Goal: Task Accomplishment & Management: Manage account settings

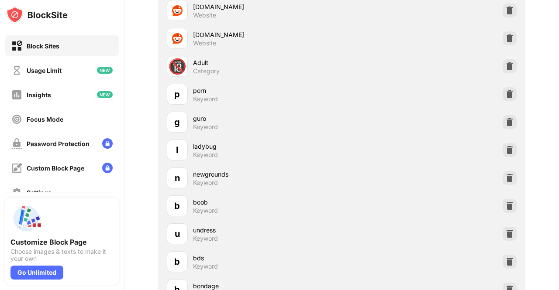
scroll to position [412, 0]
click at [502, 229] on div at bounding box center [509, 233] width 14 height 14
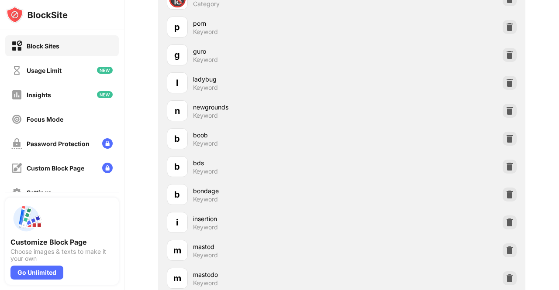
scroll to position [478, 0]
click at [505, 223] on img at bounding box center [509, 223] width 9 height 9
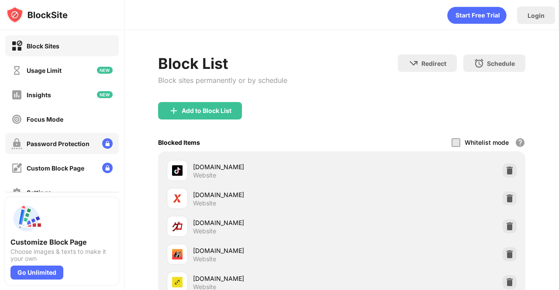
click at [86, 147] on div "Password Protection" at bounding box center [50, 143] width 78 height 11
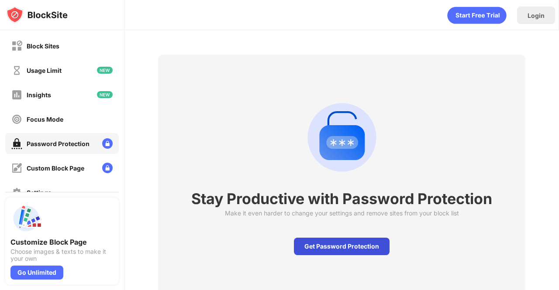
click at [329, 246] on div "Get Password Protection" at bounding box center [342, 246] width 96 height 17
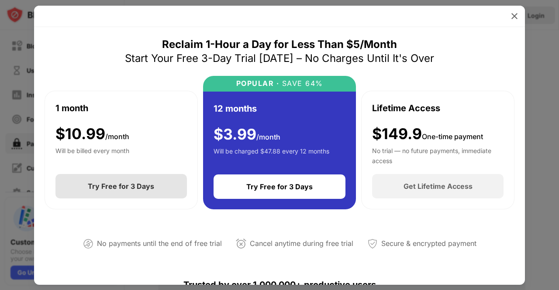
click at [161, 191] on div "Try Free for 3 Days" at bounding box center [120, 186] width 131 height 24
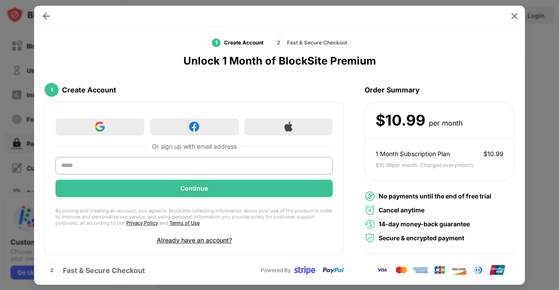
scroll to position [10, 0]
click at [208, 242] on div "Or sign up with email address Continue By joining and creating an account, you …" at bounding box center [194, 179] width 299 height 153
click at [212, 237] on div "Already have an account?" at bounding box center [194, 240] width 75 height 7
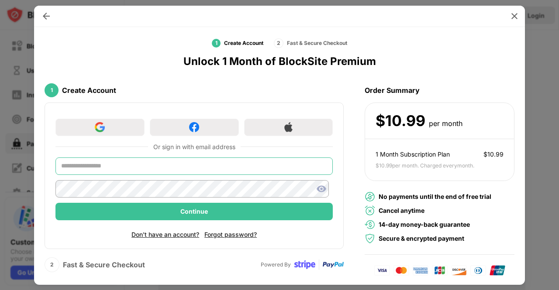
drag, startPoint x: 165, startPoint y: 159, endPoint x: 137, endPoint y: 168, distance: 29.5
click at [137, 168] on input "text" at bounding box center [193, 166] width 277 height 17
type input "**********"
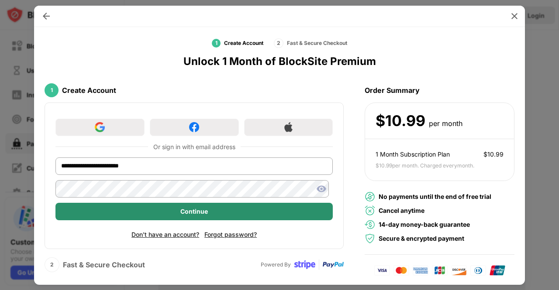
click at [163, 210] on div "Continue" at bounding box center [193, 211] width 277 height 17
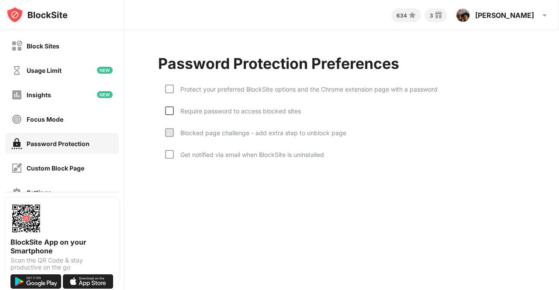
click at [170, 110] on div at bounding box center [169, 110] width 9 height 9
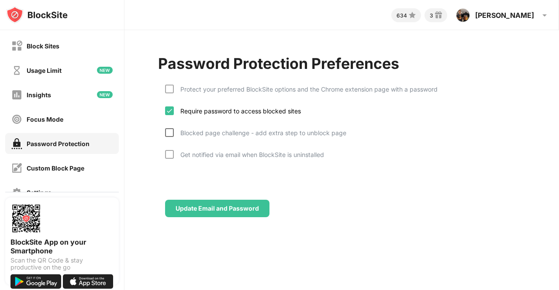
click at [169, 134] on div at bounding box center [169, 132] width 9 height 9
click at [169, 88] on div at bounding box center [169, 89] width 9 height 9
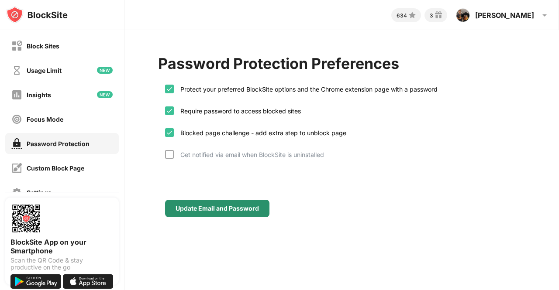
click at [223, 208] on div "Update Email and Password" at bounding box center [216, 208] width 83 height 7
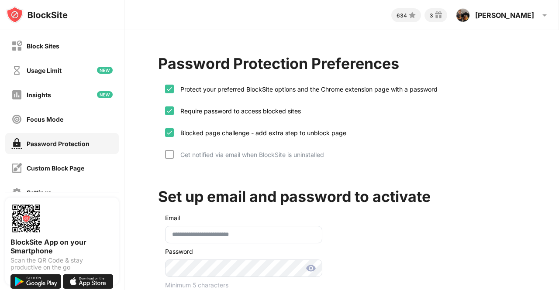
scroll to position [53, 0]
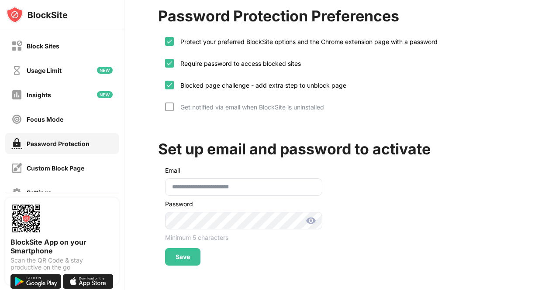
click at [313, 216] on img at bounding box center [310, 221] width 10 height 10
click at [118, 210] on div "**********" at bounding box center [279, 145] width 559 height 290
click at [181, 254] on div "Save" at bounding box center [182, 257] width 14 height 7
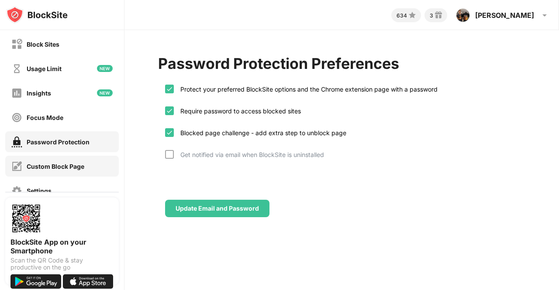
scroll to position [0, 0]
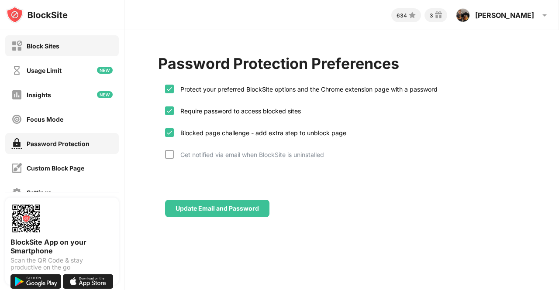
click at [52, 47] on div "Block Sites" at bounding box center [43, 45] width 33 height 7
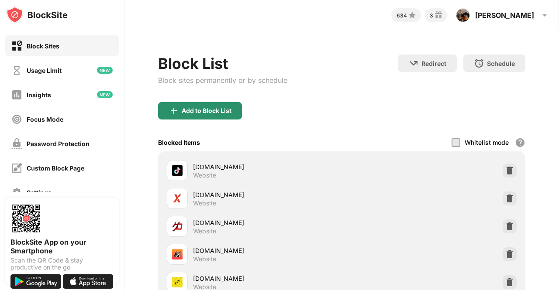
click at [217, 110] on div "Add to Block List" at bounding box center [207, 110] width 50 height 7
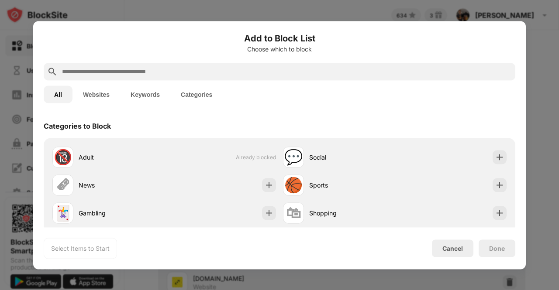
click at [243, 75] on input "text" at bounding box center [286, 71] width 450 height 10
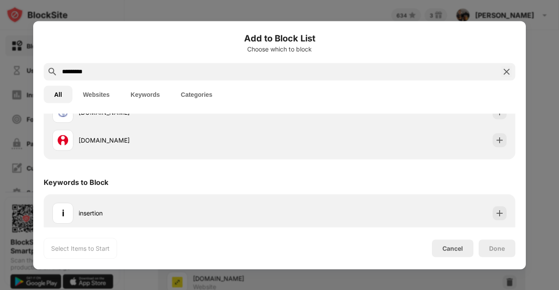
scroll to position [161, 0]
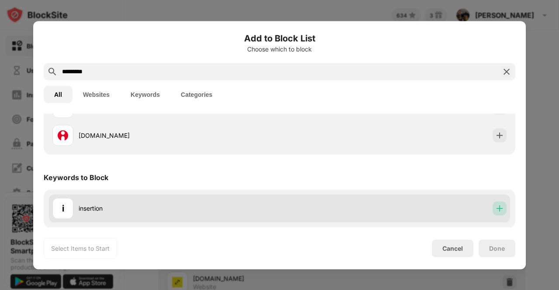
click at [495, 208] on img at bounding box center [499, 208] width 9 height 9
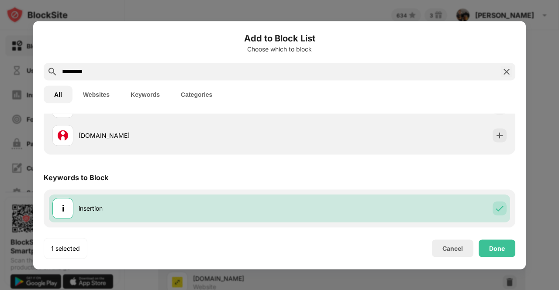
drag, startPoint x: 167, startPoint y: 72, endPoint x: 0, endPoint y: 78, distance: 166.8
click at [0, 290] on div "Add to Block List Choose which to block ********* All Websites Keywords Categor…" at bounding box center [279, 290] width 559 height 0
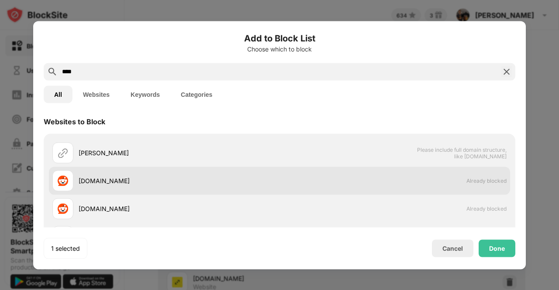
scroll to position [0, 0]
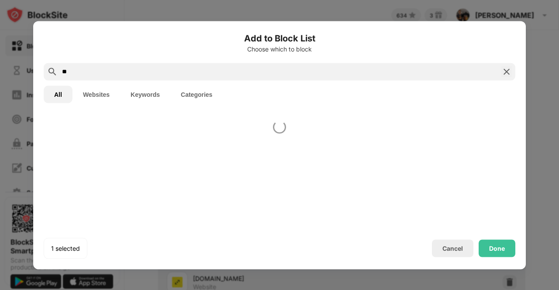
type input "*"
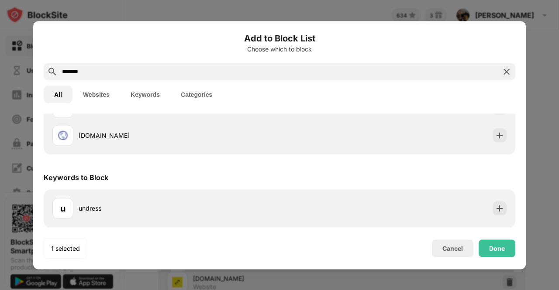
scroll to position [161, 0]
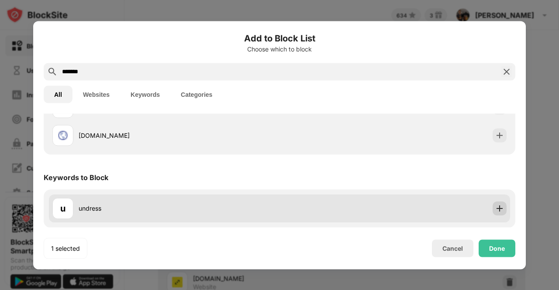
type input "*******"
click at [495, 206] on img at bounding box center [499, 208] width 9 height 9
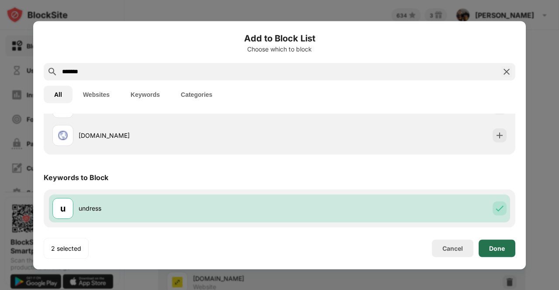
click at [493, 249] on div "Done" at bounding box center [497, 248] width 16 height 7
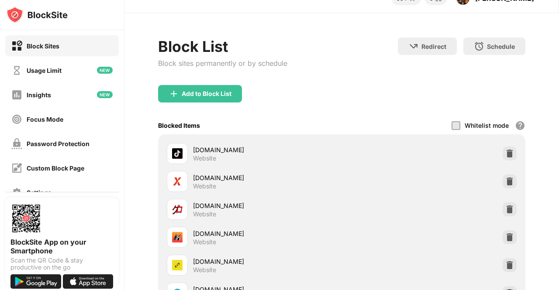
scroll to position [0, 0]
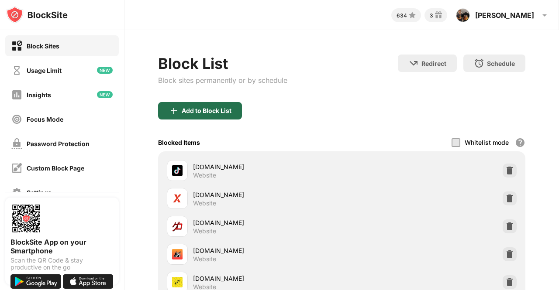
click at [225, 110] on div "Add to Block List" at bounding box center [207, 110] width 50 height 7
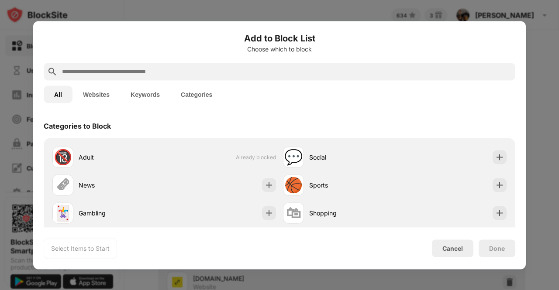
click at [233, 75] on input "text" at bounding box center [286, 71] width 450 height 10
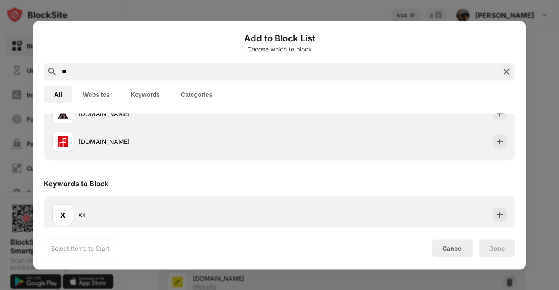
scroll to position [161, 0]
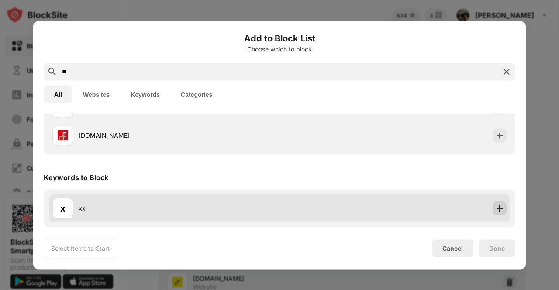
type input "**"
click at [495, 204] on img at bounding box center [499, 208] width 9 height 9
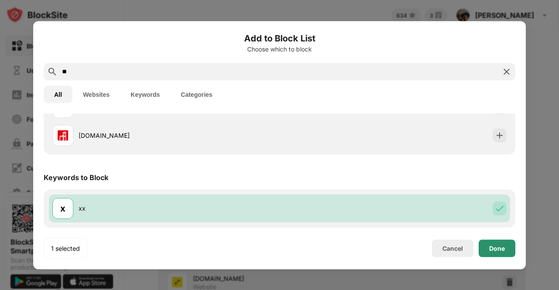
click at [495, 250] on div "Done" at bounding box center [497, 248] width 16 height 7
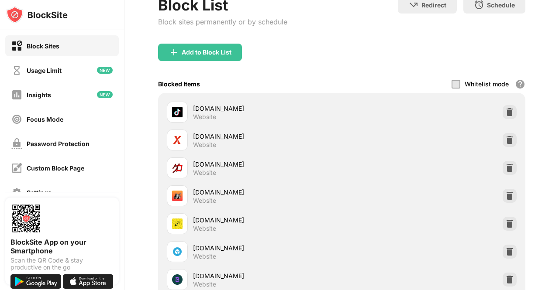
scroll to position [0, 0]
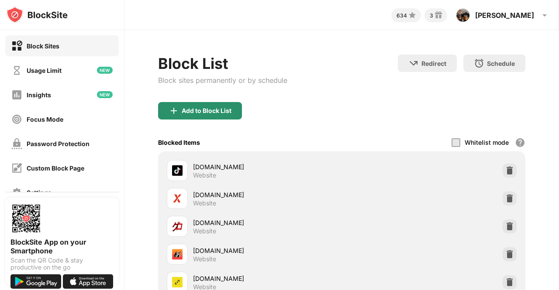
click at [212, 108] on div "Add to Block List" at bounding box center [207, 110] width 50 height 7
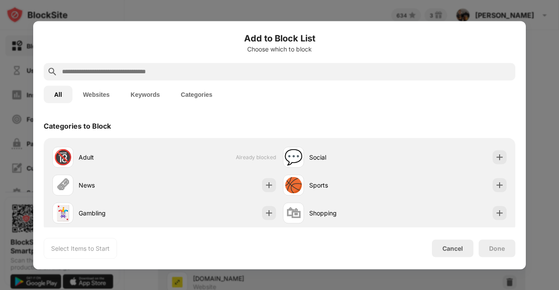
click at [199, 68] on input "text" at bounding box center [286, 71] width 450 height 10
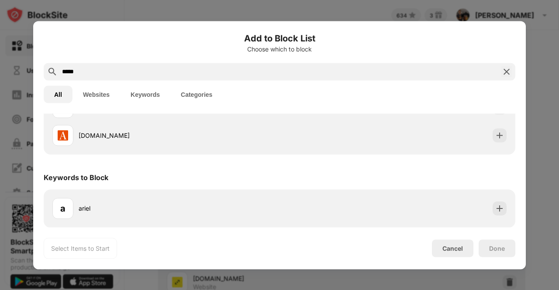
scroll to position [161, 0]
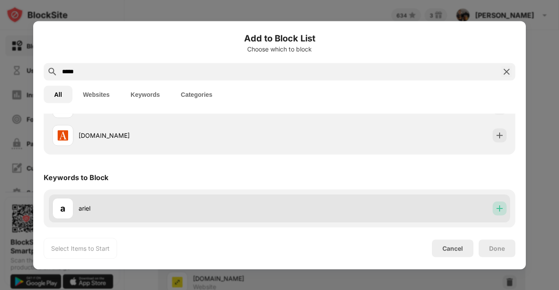
click at [495, 213] on img at bounding box center [499, 208] width 9 height 9
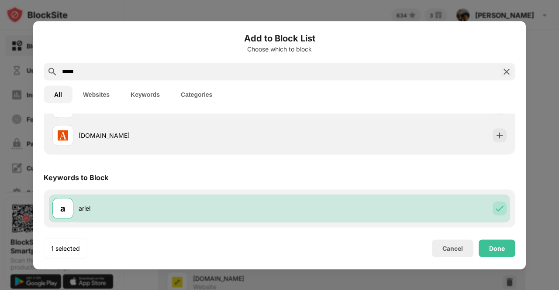
drag, startPoint x: 189, startPoint y: 74, endPoint x: 0, endPoint y: 64, distance: 189.2
click at [0, 290] on div "Add to Block List Choose which to block ***** All Websites Keywords Categories …" at bounding box center [279, 290] width 559 height 0
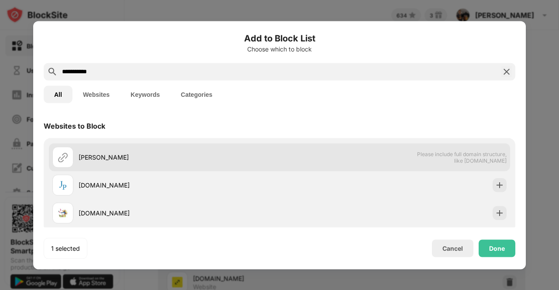
scroll to position [78, 0]
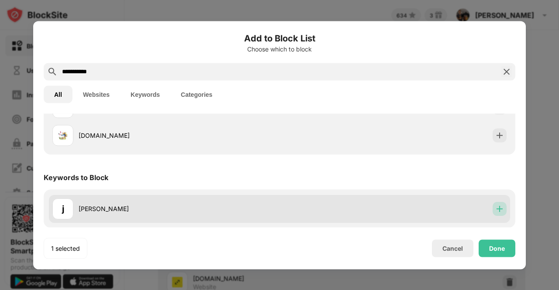
click at [495, 209] on img at bounding box center [499, 208] width 9 height 9
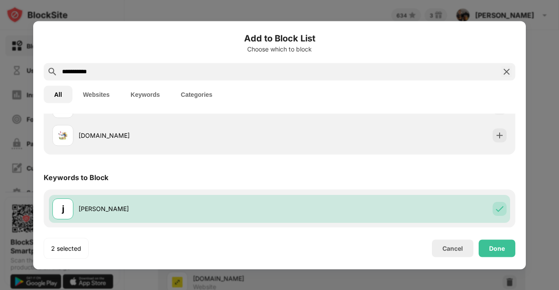
drag, startPoint x: 169, startPoint y: 72, endPoint x: 0, endPoint y: 91, distance: 170.3
click at [0, 290] on div "**********" at bounding box center [279, 290] width 559 height 0
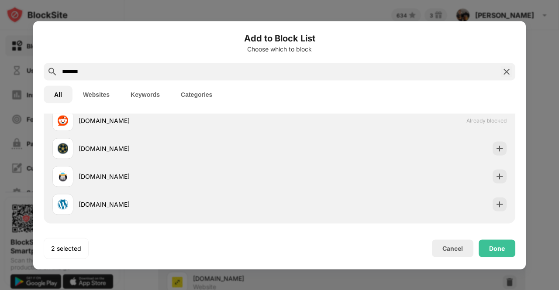
scroll to position [161, 0]
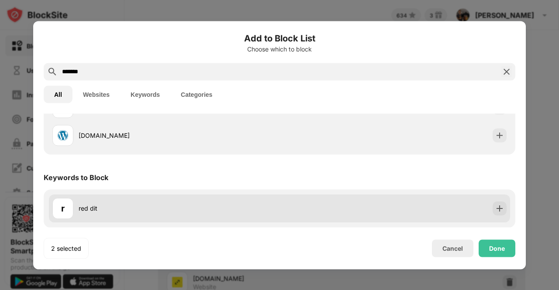
type input "*******"
click at [365, 212] on div "r red dit" at bounding box center [279, 209] width 461 height 28
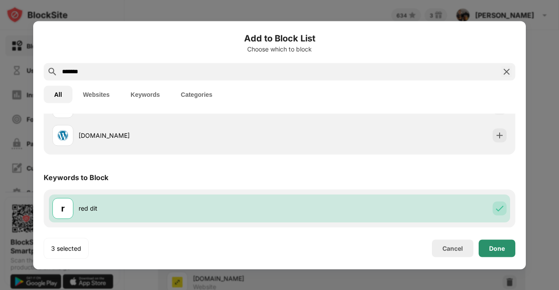
click at [509, 246] on div "Done" at bounding box center [496, 248] width 37 height 17
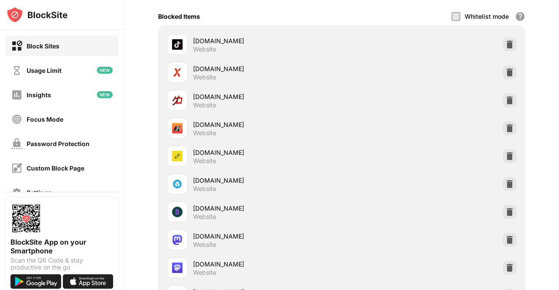
scroll to position [0, 0]
